Goal: Transaction & Acquisition: Purchase product/service

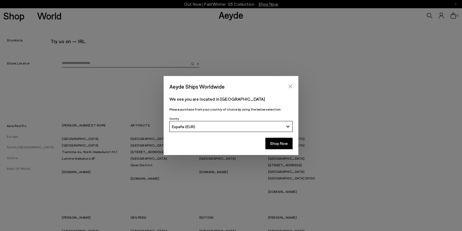
click at [291, 84] on button "Close" at bounding box center [290, 86] width 8 height 8
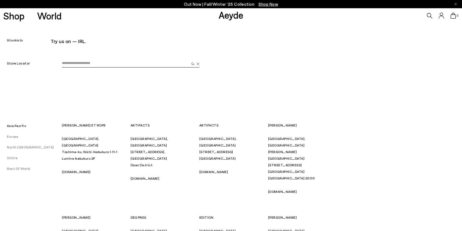
click at [79, 64] on input "email" at bounding box center [125, 63] width 127 height 8
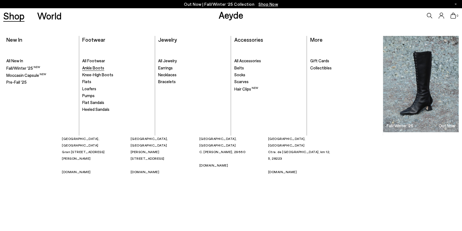
type input "***"
click at [101, 69] on span "Ankle Boots" at bounding box center [93, 67] width 22 height 5
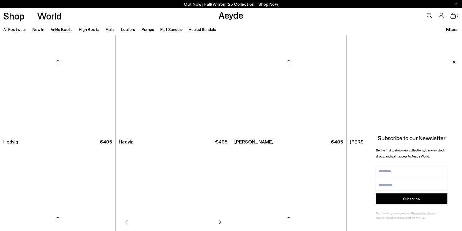
scroll to position [170, 0]
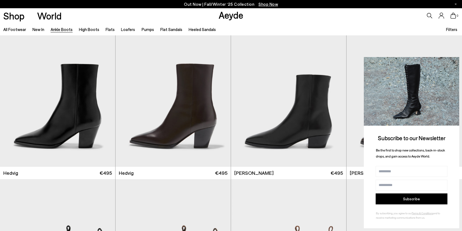
click at [452, 62] on icon at bounding box center [453, 62] width 7 height 7
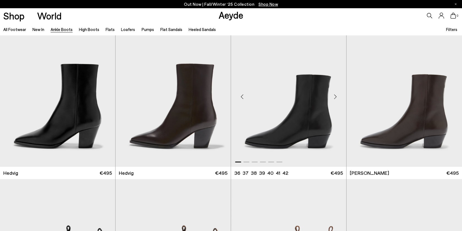
click at [335, 95] on div "Next slide" at bounding box center [335, 97] width 16 height 16
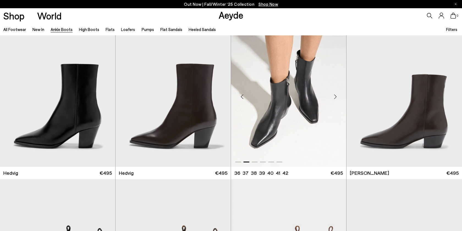
click at [335, 95] on div "Next slide" at bounding box center [335, 97] width 16 height 16
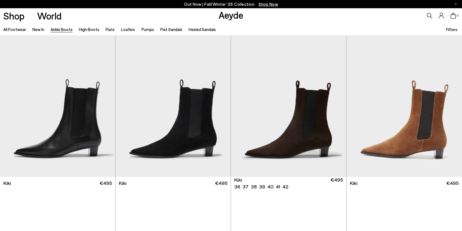
scroll to position [804, 0]
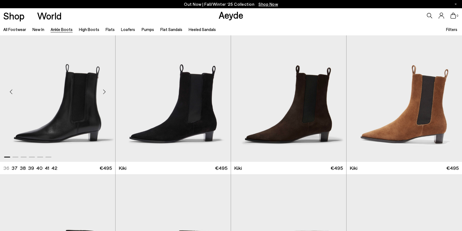
click at [103, 94] on div "Next slide" at bounding box center [104, 92] width 16 height 16
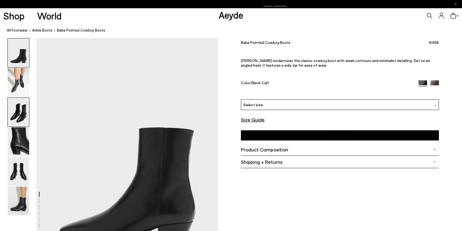
click at [18, 110] on img at bounding box center [18, 112] width 21 height 29
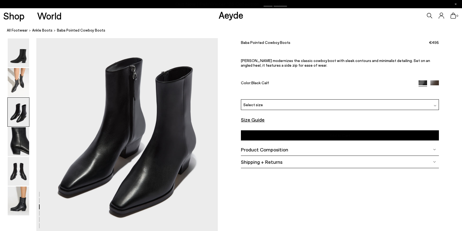
scroll to position [516, 0]
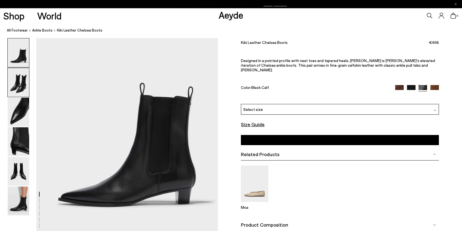
click at [25, 85] on img at bounding box center [18, 82] width 21 height 29
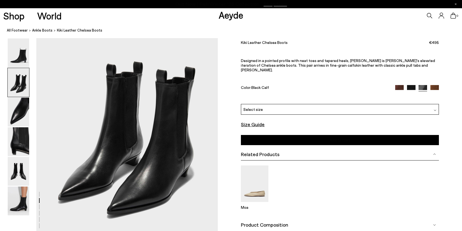
scroll to position [274, 0]
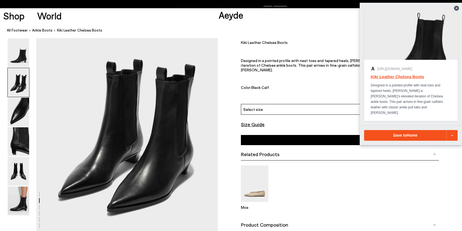
click at [456, 7] on div "https://www.aeyde.com/products/kiki-black-calf Kiki Leather Chelsea Boots Desig…" at bounding box center [410, 64] width 93 height 114
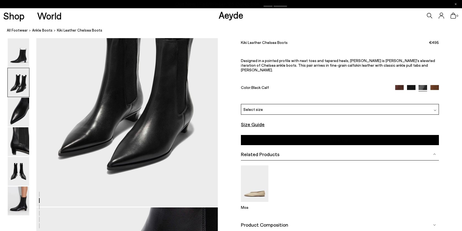
scroll to position [320, 0]
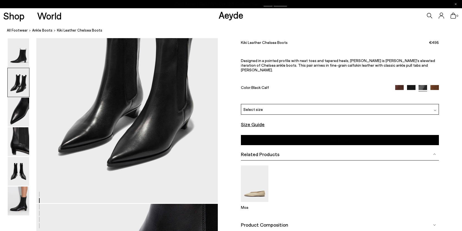
click at [16, 83] on img at bounding box center [18, 82] width 21 height 29
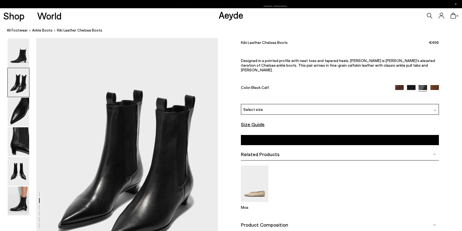
scroll to position [243, 0]
click at [16, 83] on img at bounding box center [18, 82] width 21 height 29
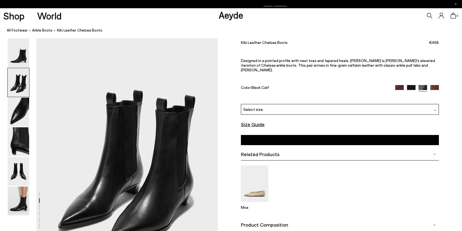
click at [220, 180] on div "Size Guide Shoes Belt Our shoes come in European sizing. The easiest way to mea…" at bounding box center [340, 144] width 244 height 213
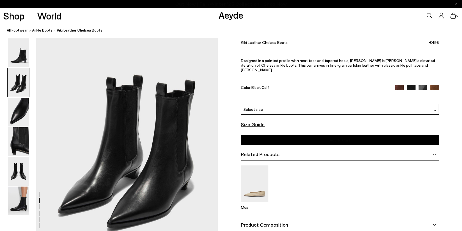
scroll to position [248, 0]
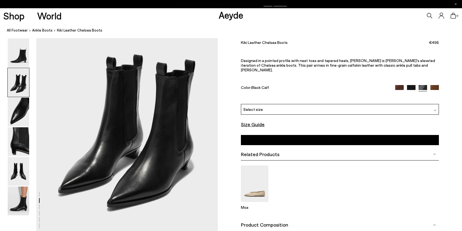
scroll to position [279, 0]
